Goal: Task Accomplishment & Management: Complete application form

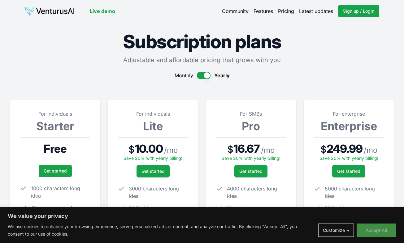
click at [373, 230] on button "Accept All" at bounding box center [377, 231] width 40 height 14
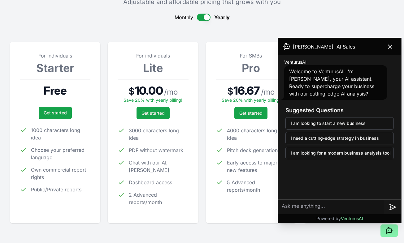
scroll to position [59, 0]
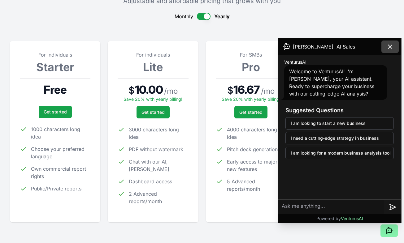
click at [392, 45] on icon at bounding box center [390, 46] width 7 height 7
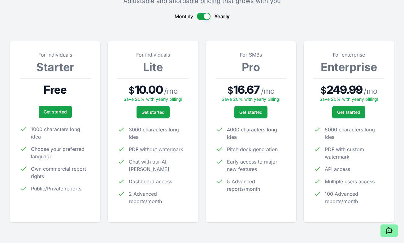
scroll to position [0, 0]
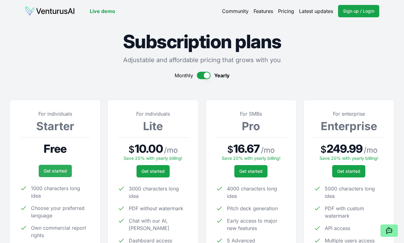
click at [45, 173] on link "Get started" at bounding box center [55, 171] width 33 height 12
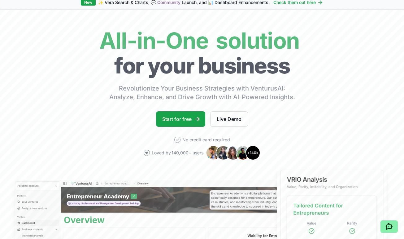
scroll to position [24, 0]
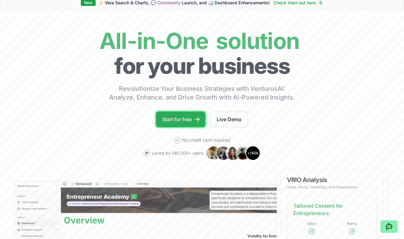
click at [164, 115] on link "Start for free" at bounding box center [180, 119] width 49 height 15
